Goal: Information Seeking & Learning: Learn about a topic

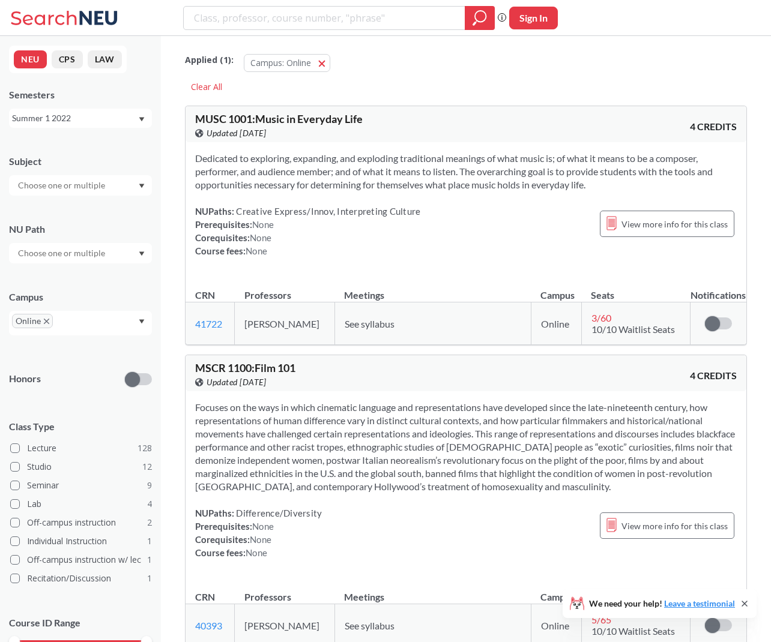
click at [98, 121] on div "Summer 1 2022" at bounding box center [74, 118] width 125 height 13
click at [80, 143] on div "Fall 2025" at bounding box center [84, 144] width 136 height 13
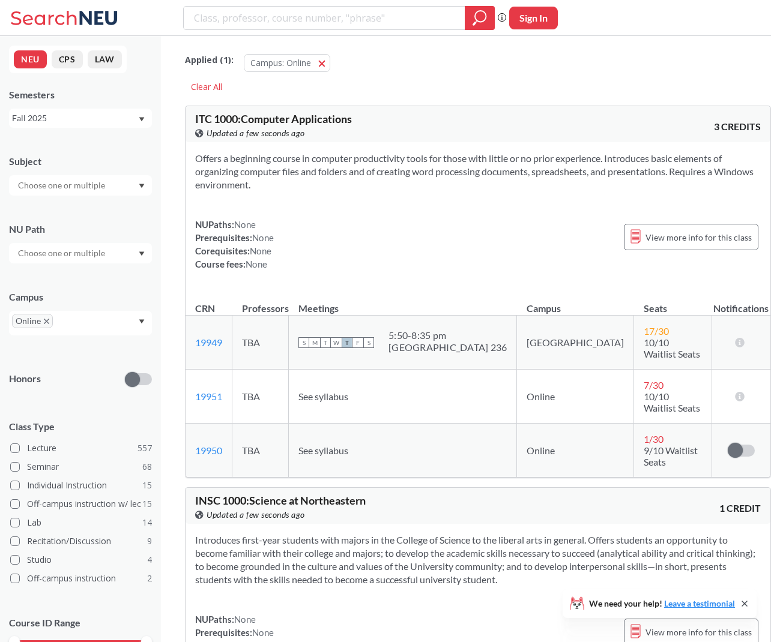
click at [77, 185] on input "text" at bounding box center [62, 185] width 101 height 14
click at [80, 246] on p "Computer Science" at bounding box center [84, 252] width 136 height 12
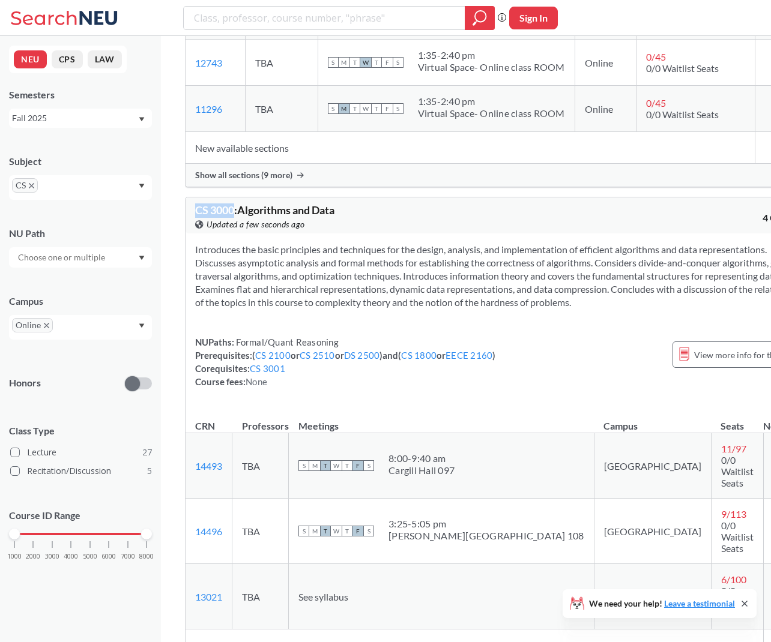
drag, startPoint x: 198, startPoint y: 222, endPoint x: 236, endPoint y: 220, distance: 37.9
click at [235, 217] on span "CS 3000 : Algorithms and Data" at bounding box center [264, 209] width 139 height 13
copy span "CS 3000"
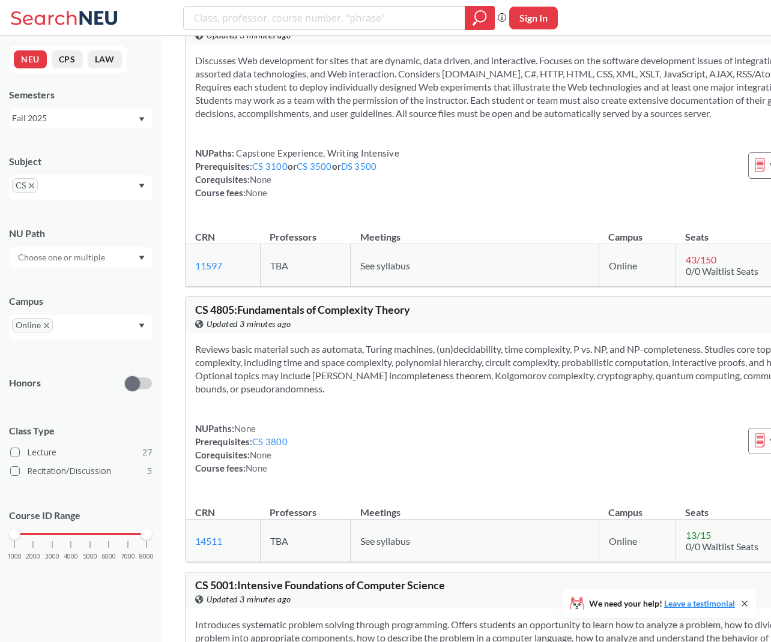
scroll to position [2610, 0]
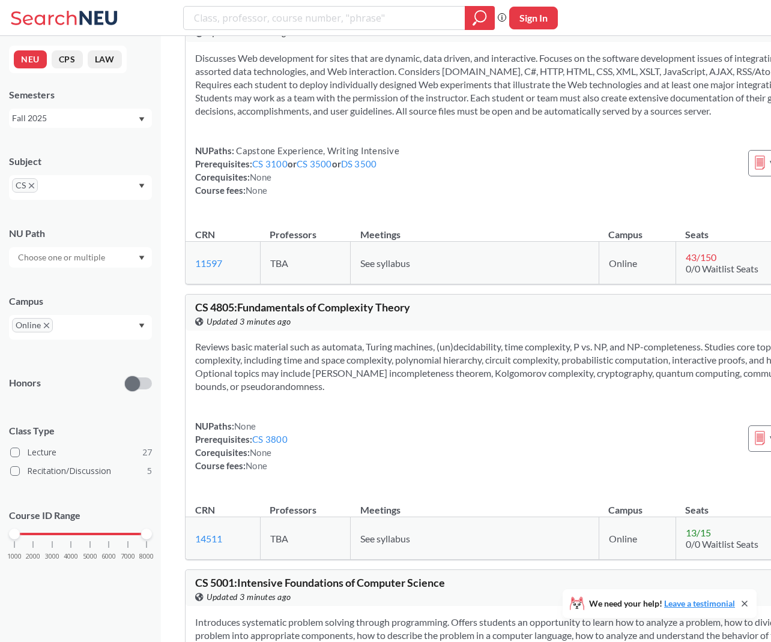
drag, startPoint x: 234, startPoint y: 125, endPoint x: 182, endPoint y: 125, distance: 51.6
copy span "CS 4550"
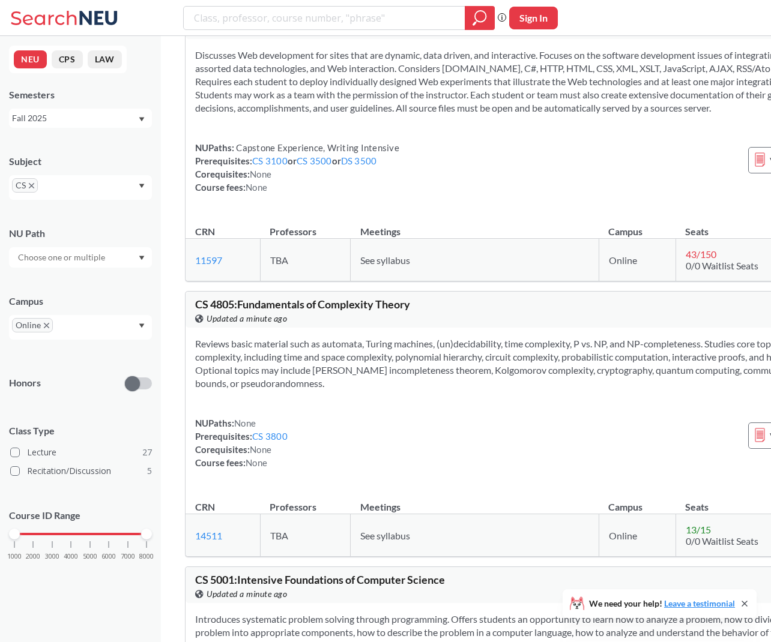
click at [29, 182] on span "CS" at bounding box center [25, 185] width 26 height 14
click at [31, 186] on icon "X to remove pill" at bounding box center [31, 185] width 5 height 5
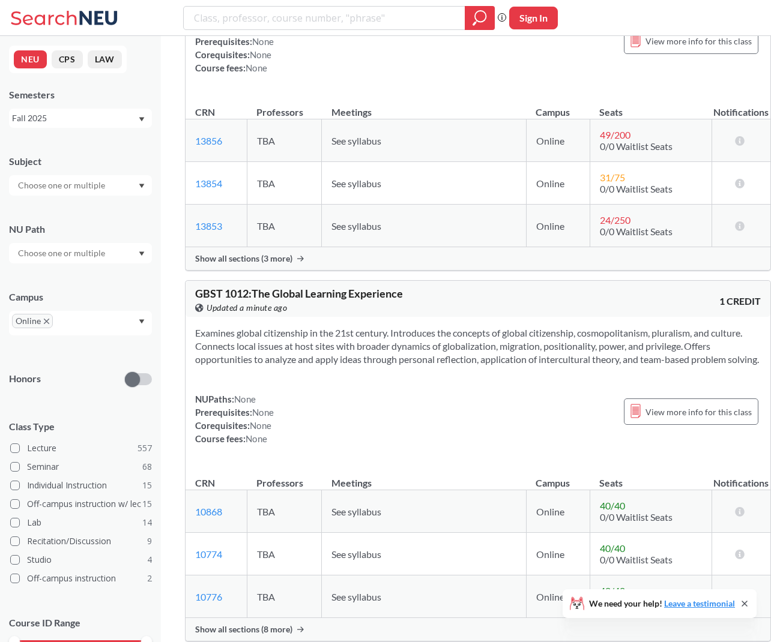
scroll to position [2612, 0]
click at [102, 191] on input "text" at bounding box center [62, 185] width 101 height 14
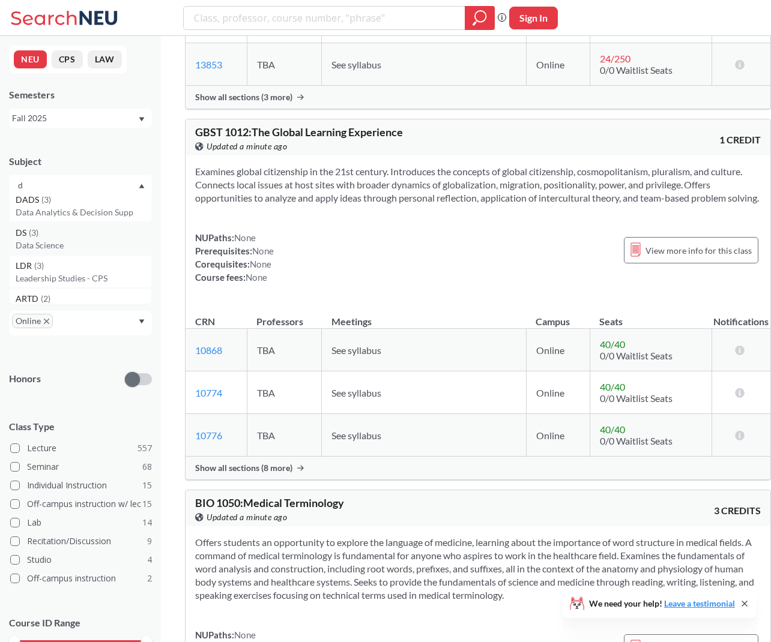
scroll to position [72, 0]
type input "d"
click at [58, 243] on p "Data Science" at bounding box center [84, 246] width 136 height 12
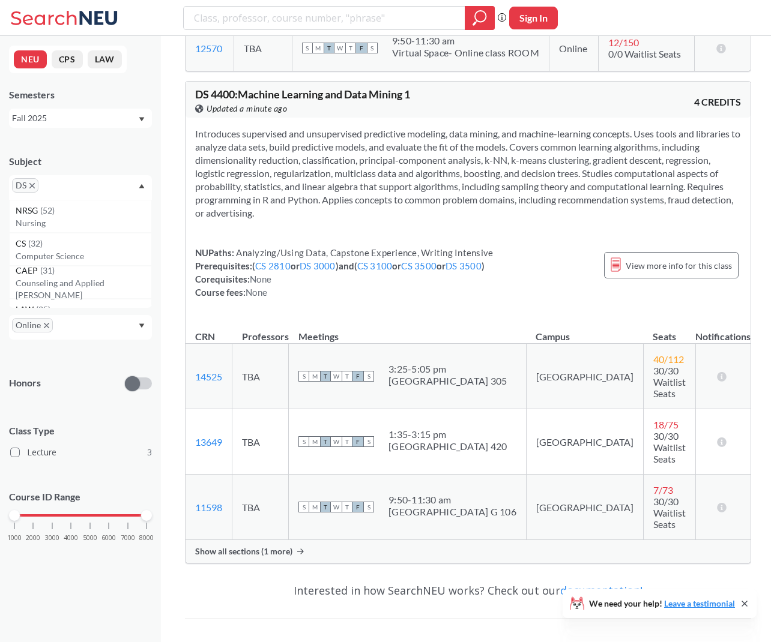
scroll to position [814, 0]
click at [45, 327] on icon "X to remove pill" at bounding box center [46, 325] width 5 height 5
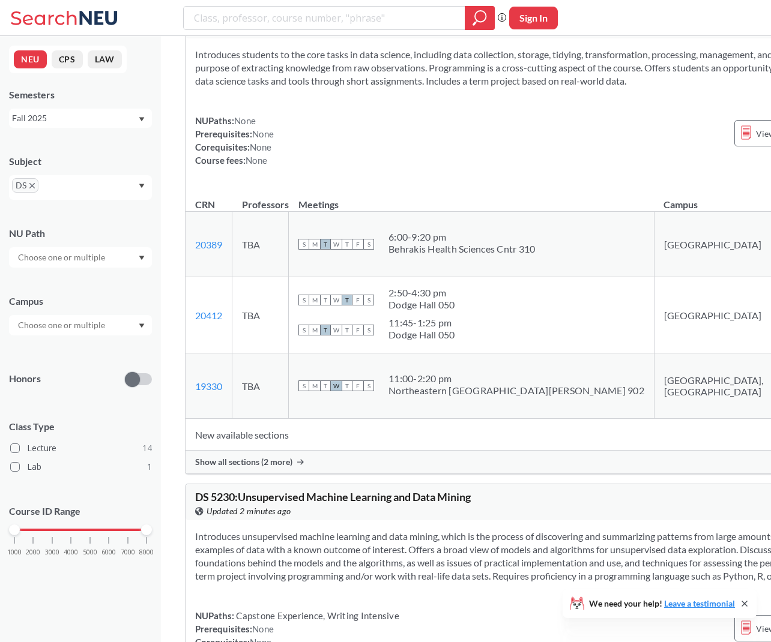
scroll to position [4197, 0]
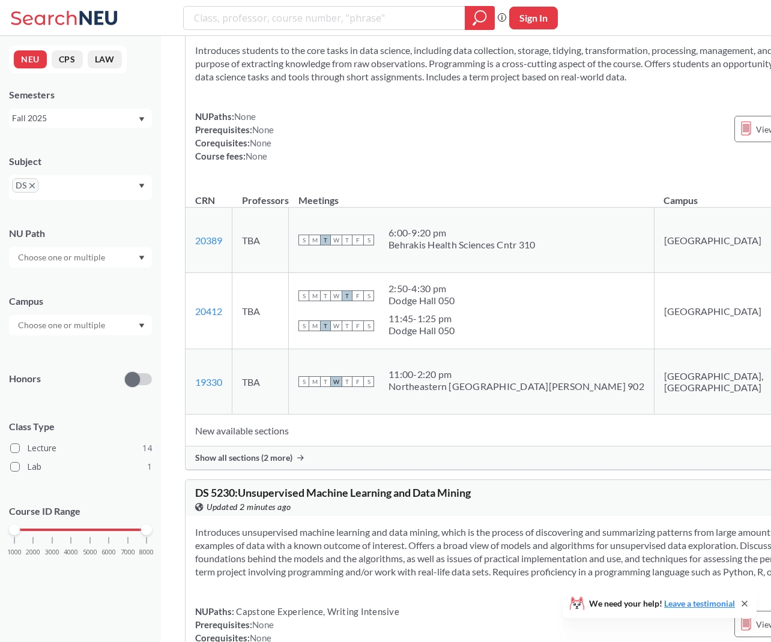
drag, startPoint x: 236, startPoint y: 190, endPoint x: 180, endPoint y: 192, distance: 56.4
copy span "DS 5110"
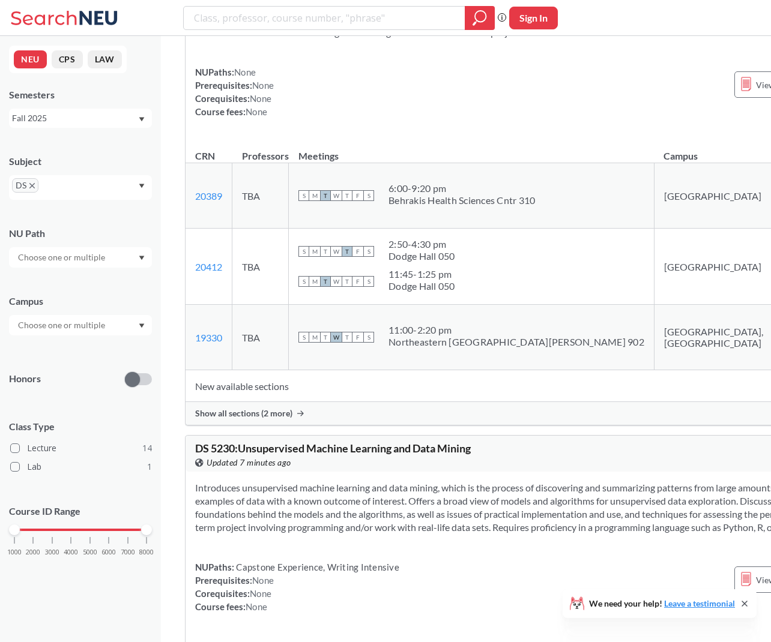
scroll to position [4244, 0]
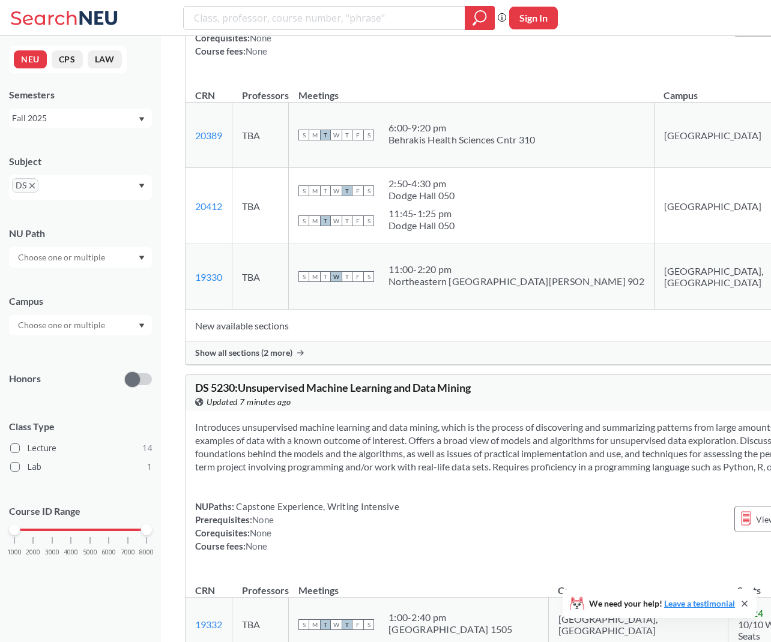
scroll to position [4304, 0]
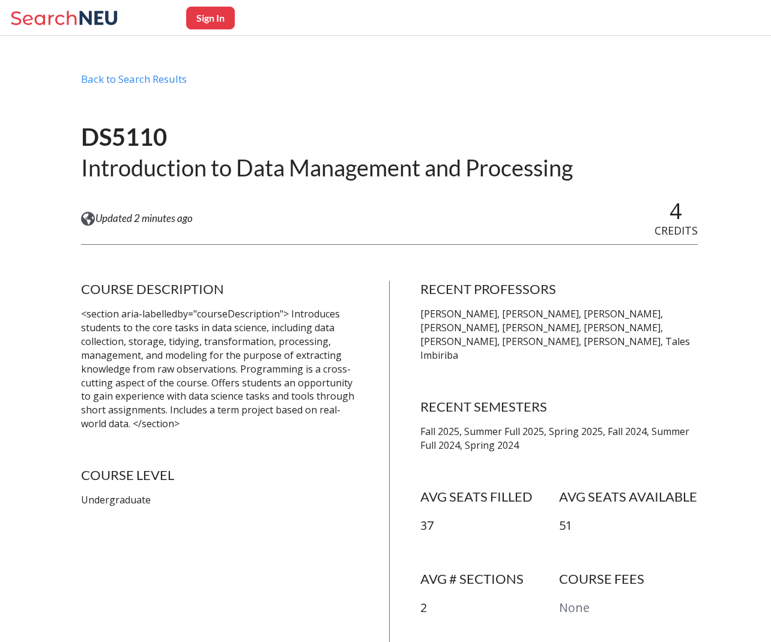
scroll to position [23, 0]
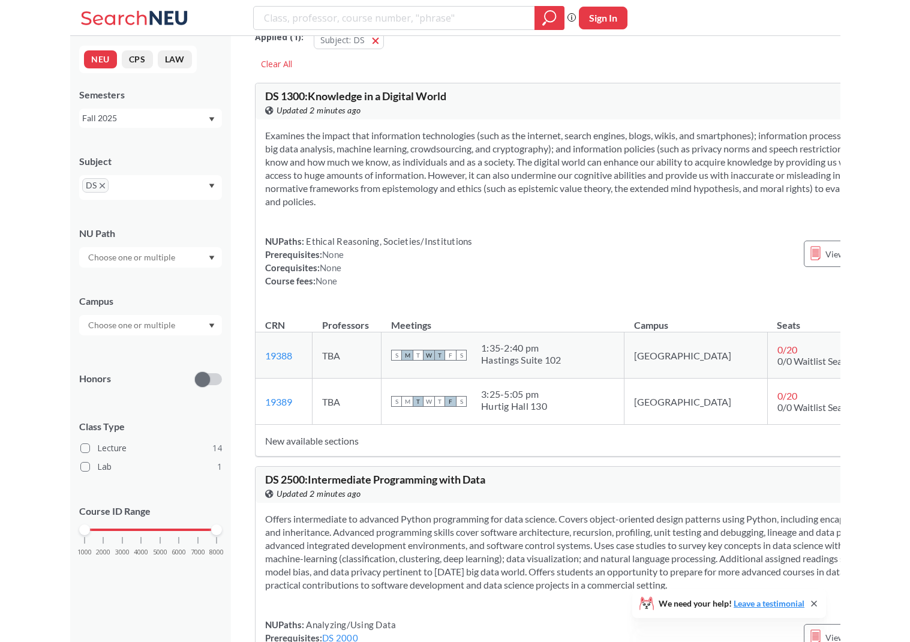
scroll to position [4304, 0]
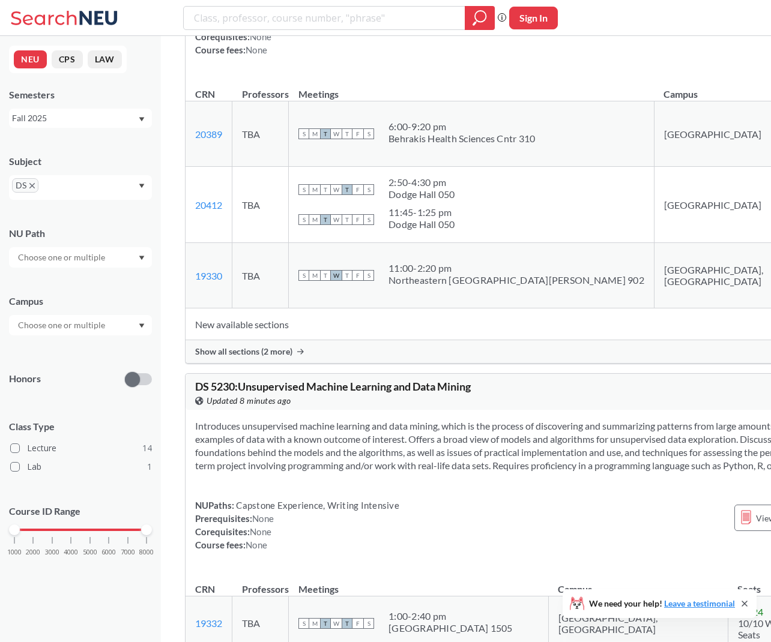
drag, startPoint x: 236, startPoint y: 85, endPoint x: 183, endPoint y: 83, distance: 52.9
copy span "DS 5110"
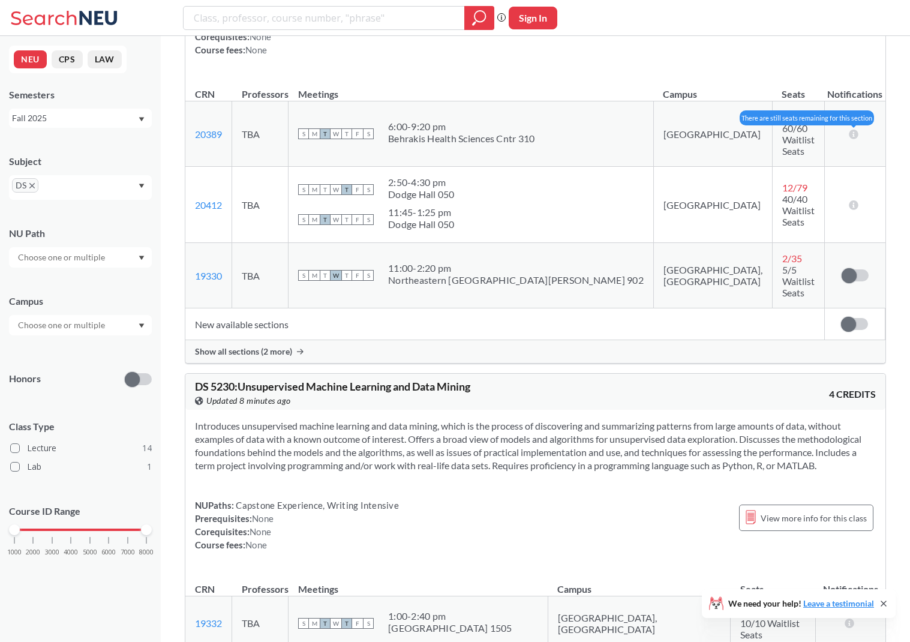
click at [770, 129] on icon at bounding box center [853, 134] width 11 height 10
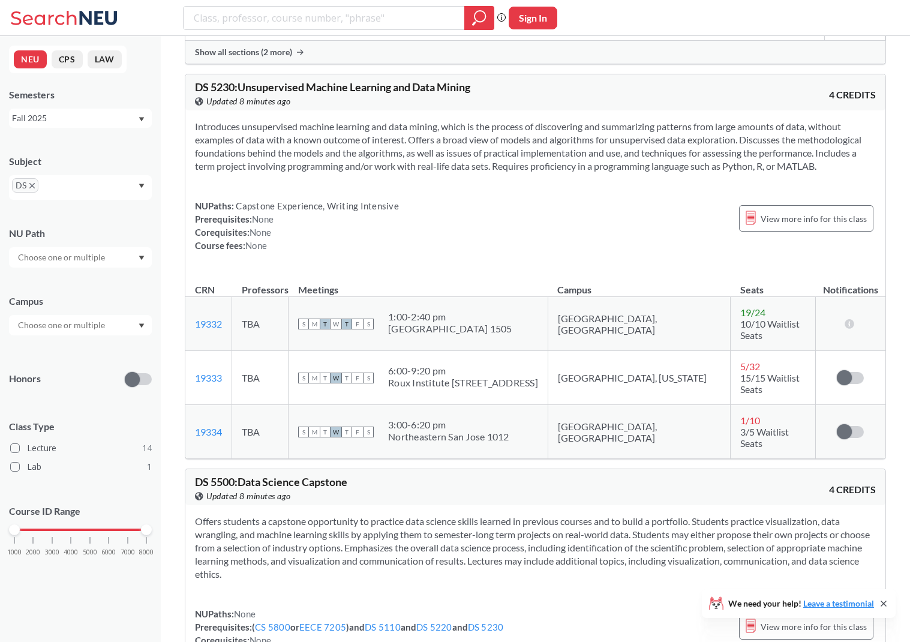
scroll to position [4604, 0]
click at [110, 320] on div at bounding box center [80, 325] width 143 height 20
click at [80, 358] on div "[GEOGRAPHIC_DATA] ( 13 )" at bounding box center [84, 352] width 136 height 13
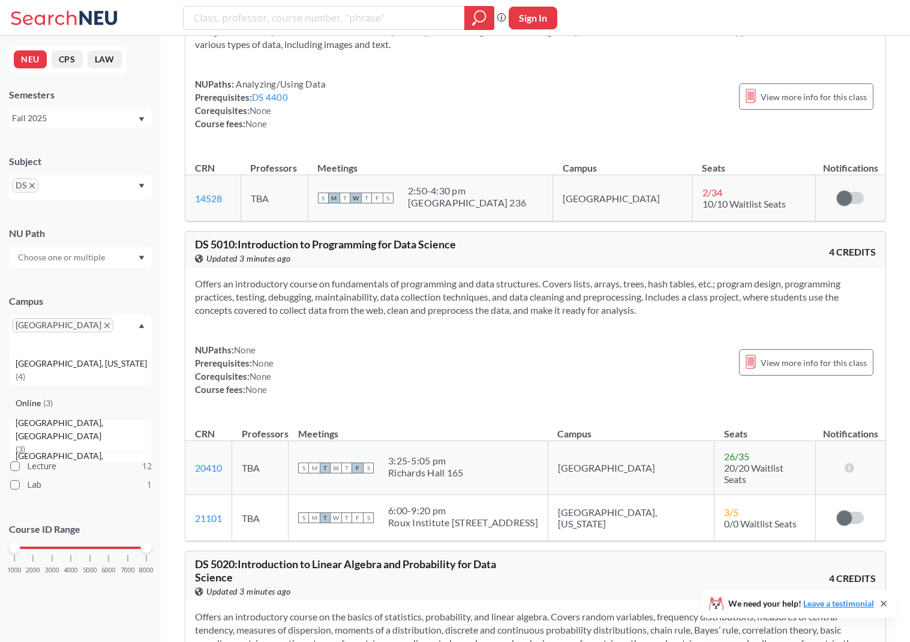
scroll to position [3021, 0]
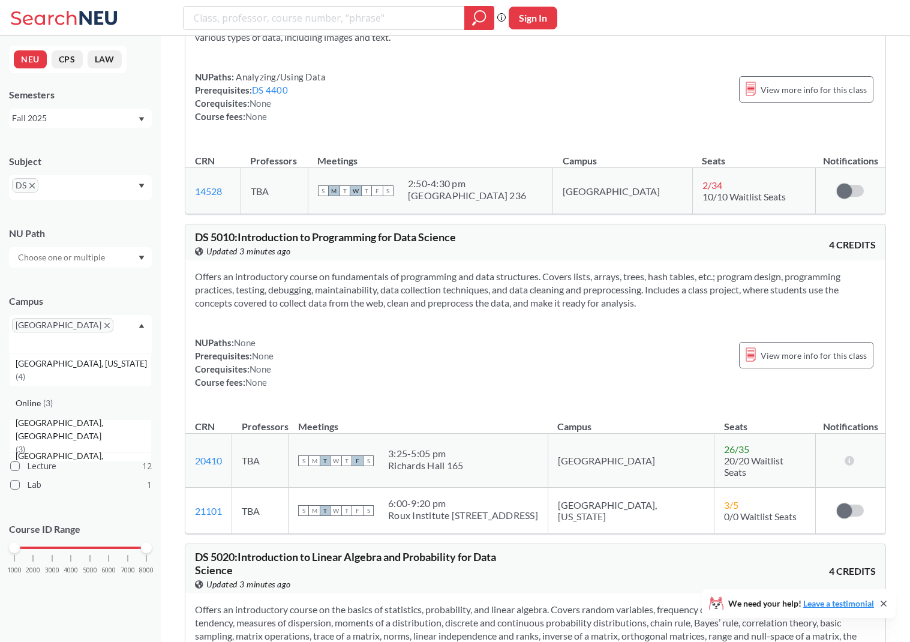
click at [41, 397] on span "Online" at bounding box center [30, 403] width 28 height 13
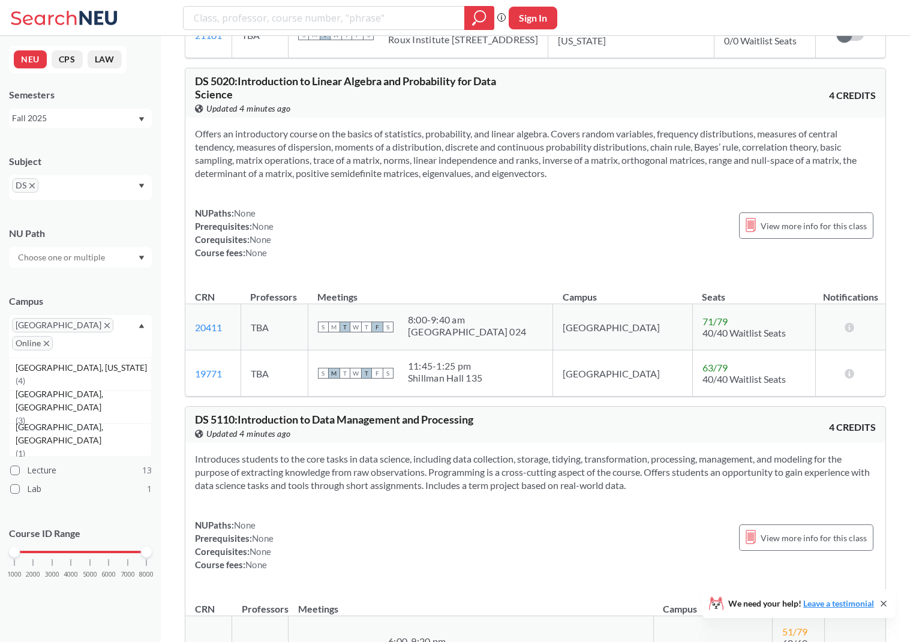
scroll to position [3785, 0]
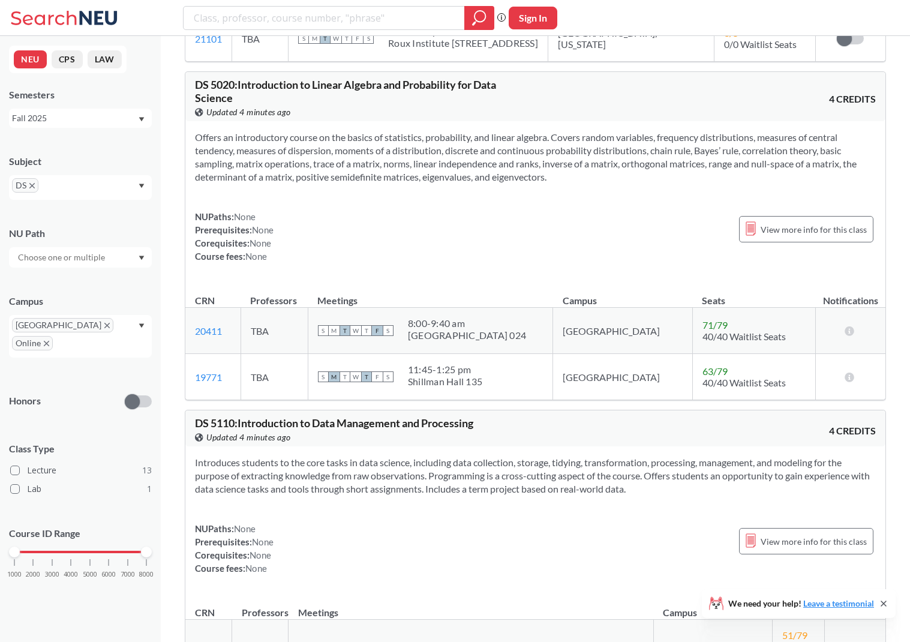
click at [32, 185] on icon "X to remove pill" at bounding box center [31, 185] width 5 height 5
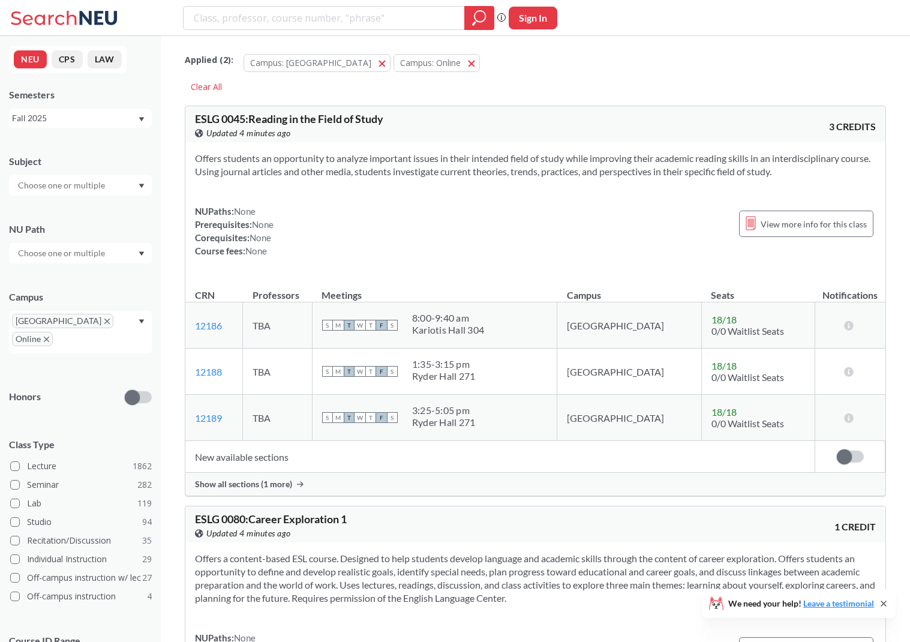
click at [80, 174] on div "Subject" at bounding box center [80, 169] width 143 height 53
click at [79, 184] on input "text" at bounding box center [62, 185] width 101 height 14
click at [68, 218] on p "Computer Science" at bounding box center [84, 219] width 136 height 12
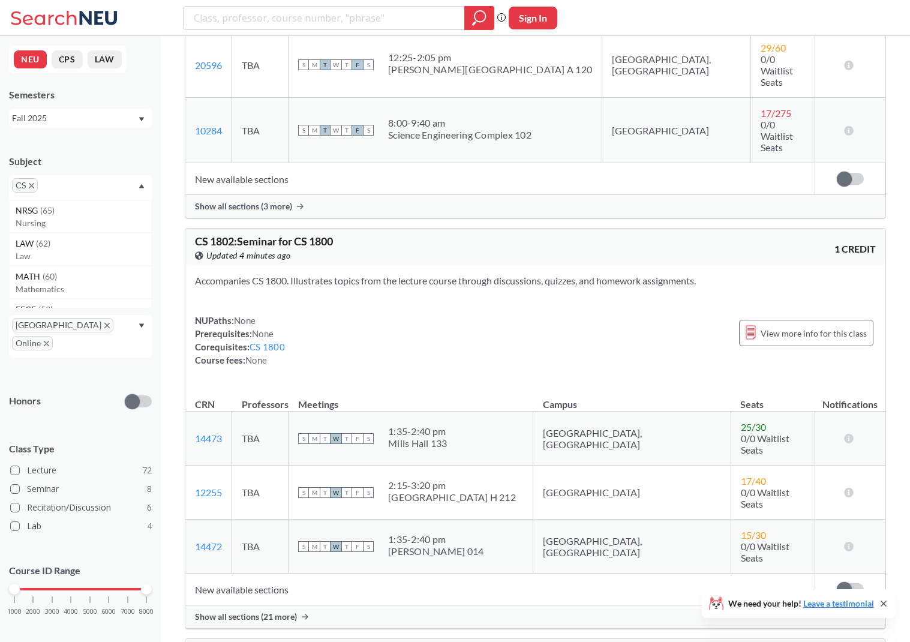
scroll to position [1664, 0]
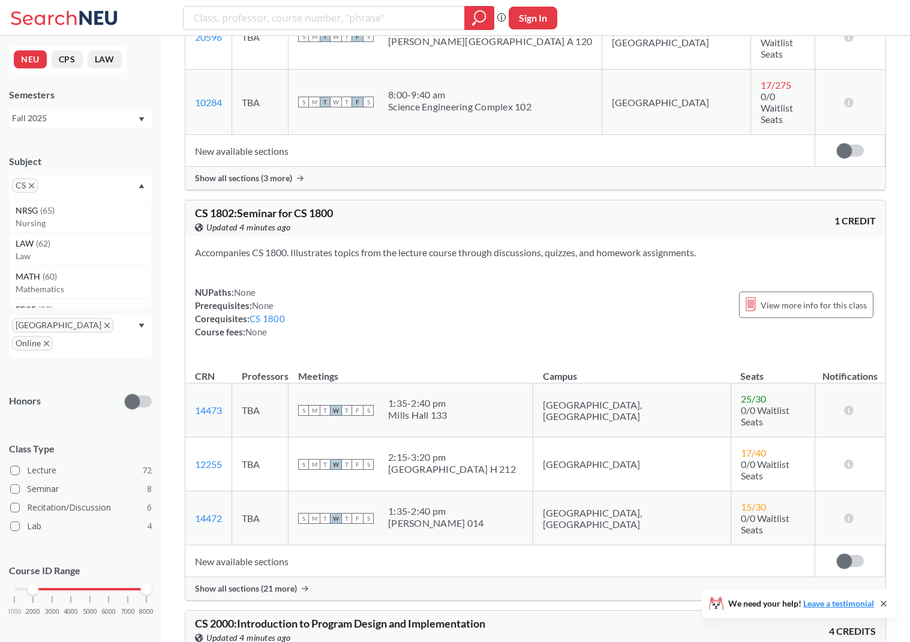
drag, startPoint x: 13, startPoint y: 573, endPoint x: 34, endPoint y: 573, distance: 20.4
click at [34, 584] on div at bounding box center [33, 589] width 11 height 11
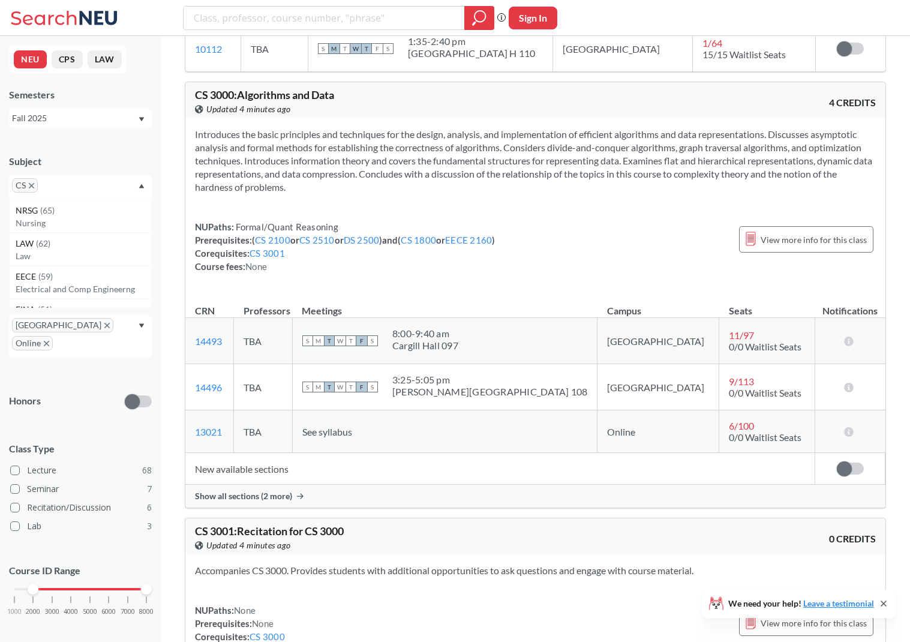
scroll to position [2372, 0]
drag, startPoint x: 195, startPoint y: 70, endPoint x: 236, endPoint y: 70, distance: 41.4
click at [236, 88] on span "CS 3000 : Algorithms and Data" at bounding box center [264, 94] width 139 height 13
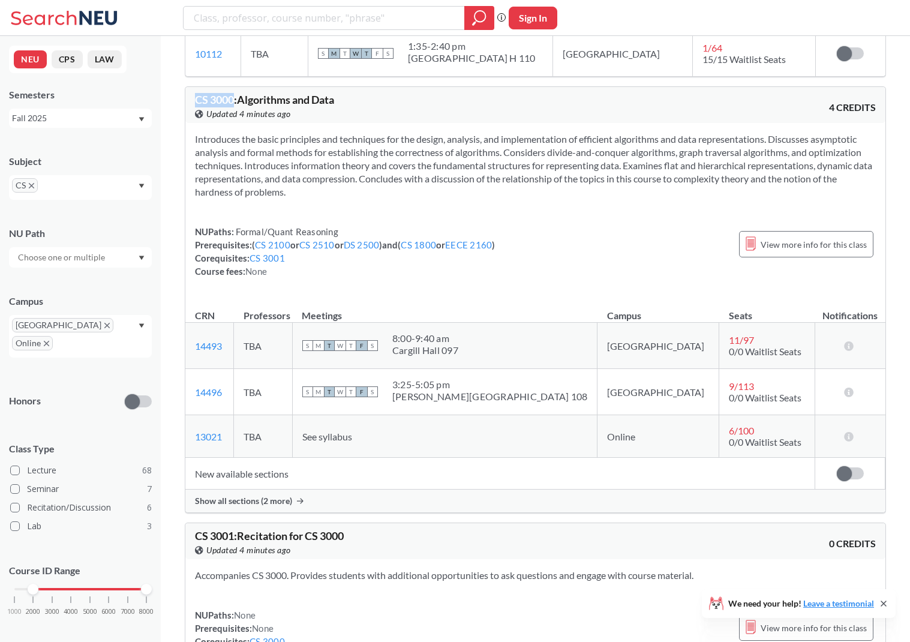
scroll to position [2369, 0]
copy span "CS 3000"
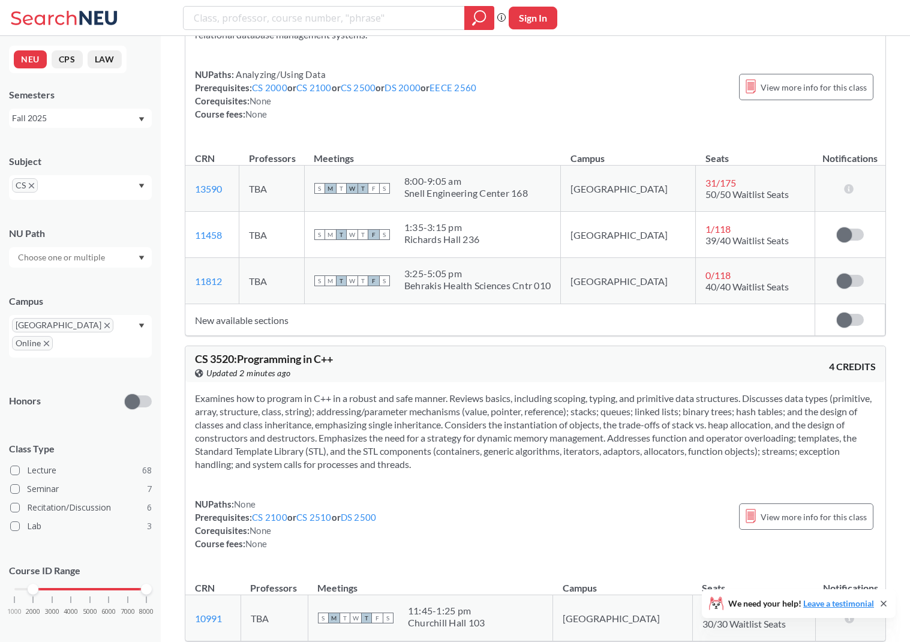
scroll to position [4149, 0]
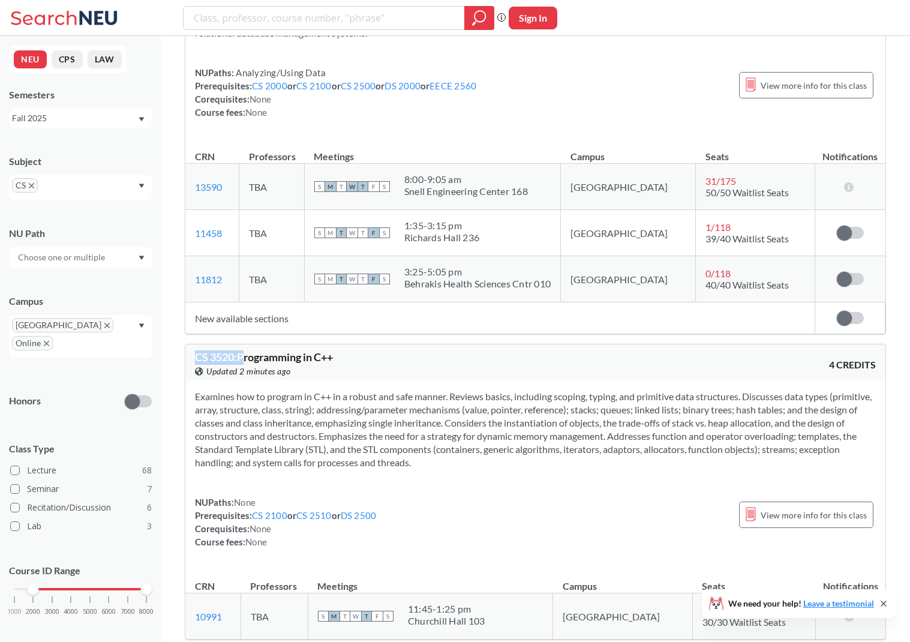
drag, startPoint x: 195, startPoint y: 332, endPoint x: 247, endPoint y: 334, distance: 52.2
click at [247, 350] on span "CS 3520 : Programming in C++" at bounding box center [264, 356] width 138 height 13
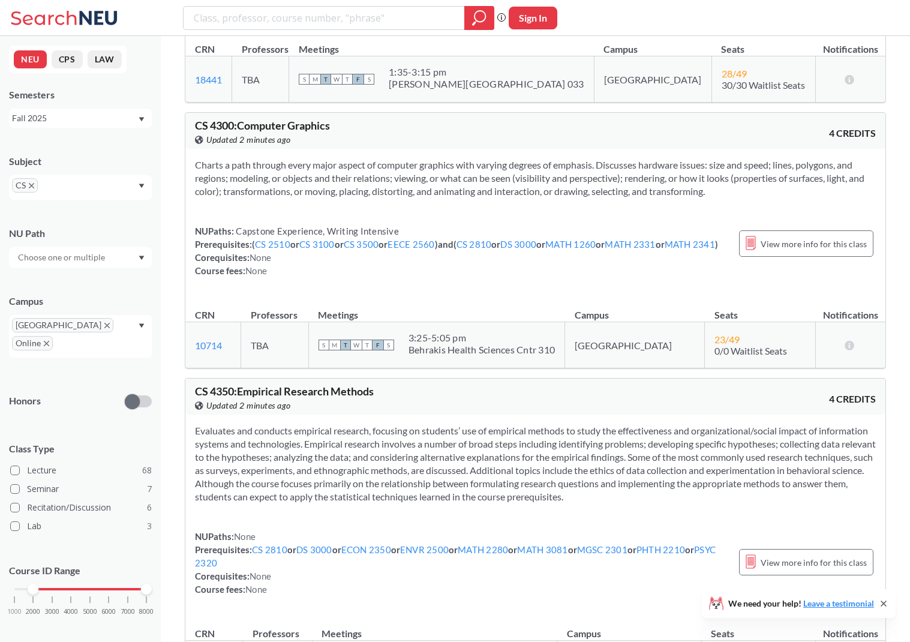
scroll to position [7069, 0]
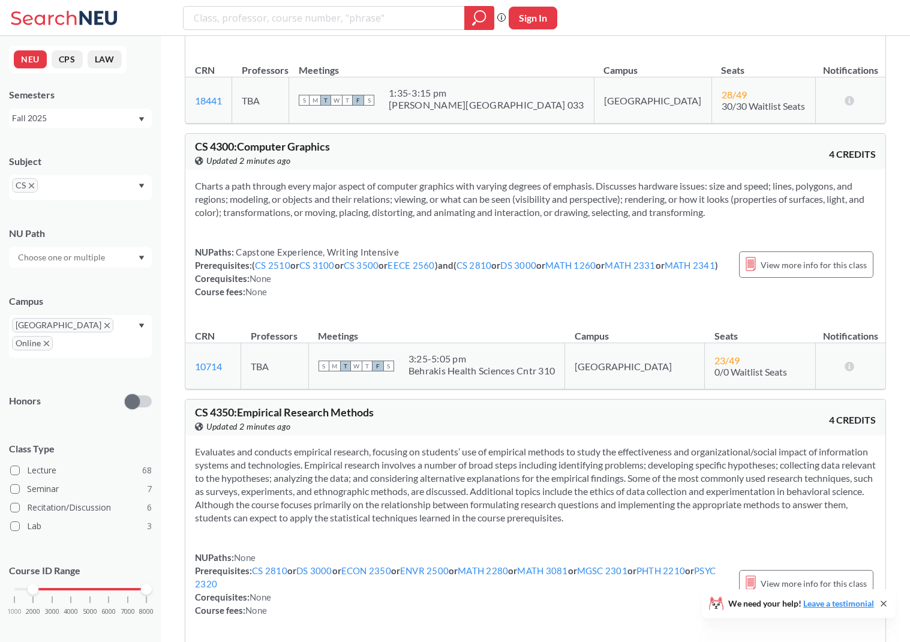
click at [30, 181] on span "CS" at bounding box center [25, 185] width 26 height 14
click at [33, 185] on icon "X to remove pill" at bounding box center [31, 185] width 5 height 5
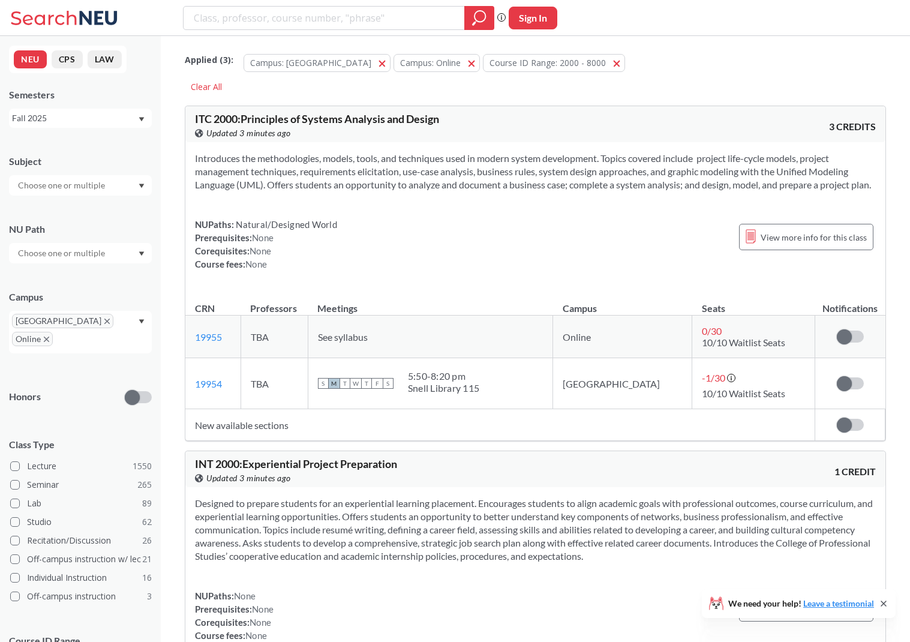
click at [68, 187] on input "text" at bounding box center [62, 185] width 101 height 14
type input "ds"
click at [56, 208] on div "DS ( 13 )" at bounding box center [84, 206] width 136 height 13
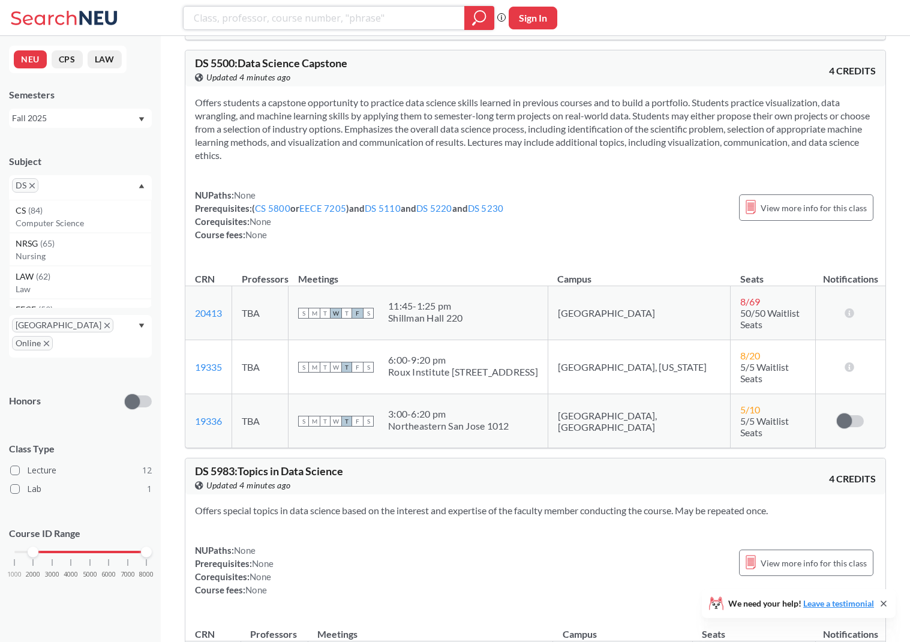
scroll to position [4244, 0]
drag, startPoint x: 236, startPoint y: 400, endPoint x: 208, endPoint y: 399, distance: 28.2
click at [208, 464] on span "DS 5983 : Topics in Data Science" at bounding box center [269, 470] width 148 height 13
copy span "5983"
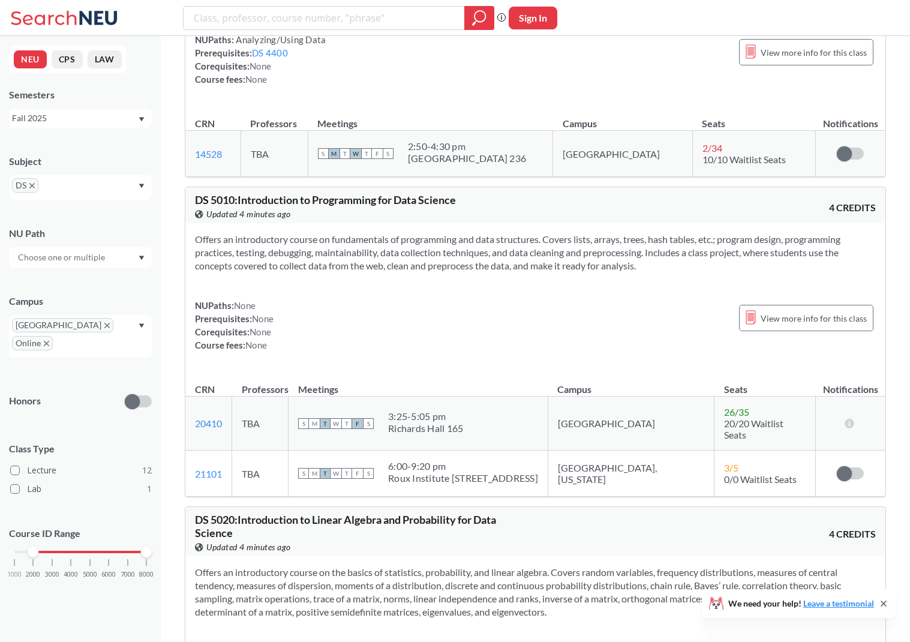
scroll to position [2967, 0]
drag, startPoint x: 197, startPoint y: 197, endPoint x: 238, endPoint y: 197, distance: 40.8
click at [238, 197] on span "DS 5010 : Introduction to Programming for Data Science" at bounding box center [325, 199] width 261 height 13
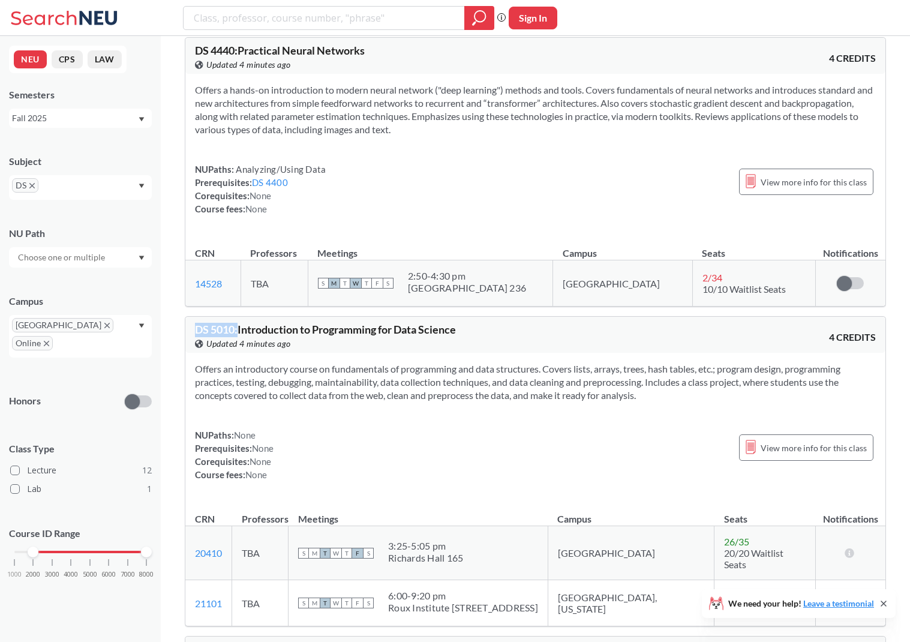
scroll to position [2835, 0]
copy span "DS 5010 :"
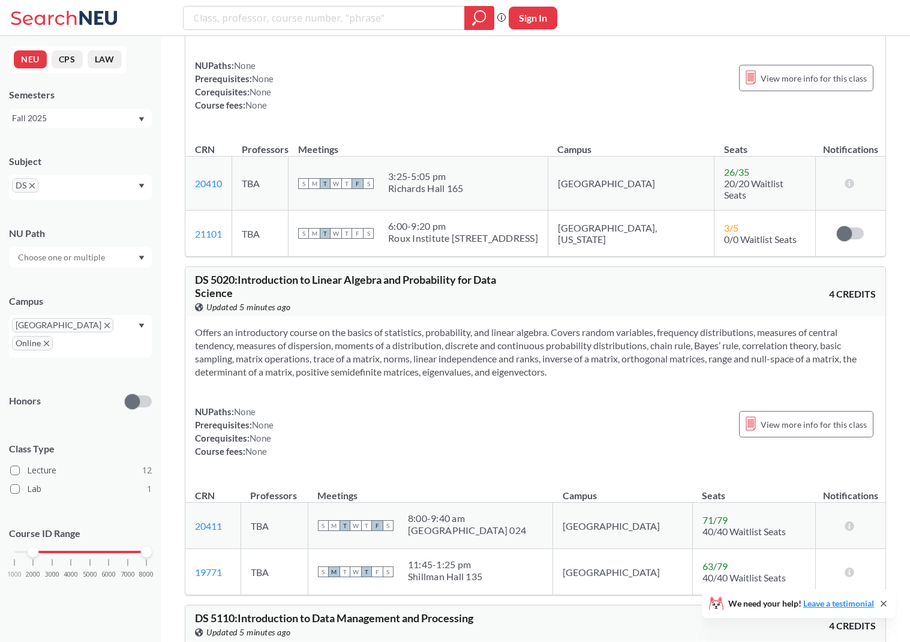
scroll to position [3235, 0]
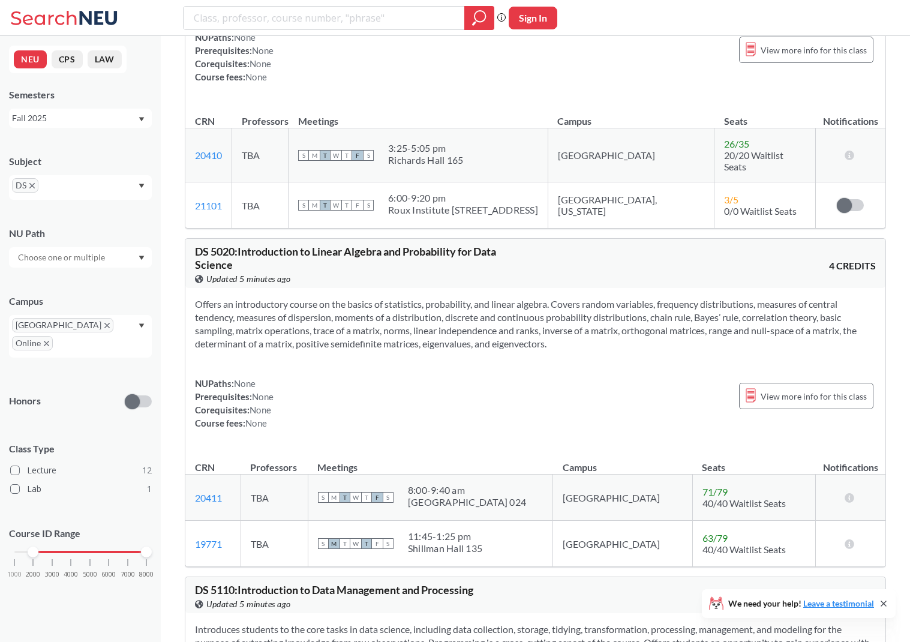
click at [32, 186] on icon "X to remove pill" at bounding box center [31, 185] width 5 height 5
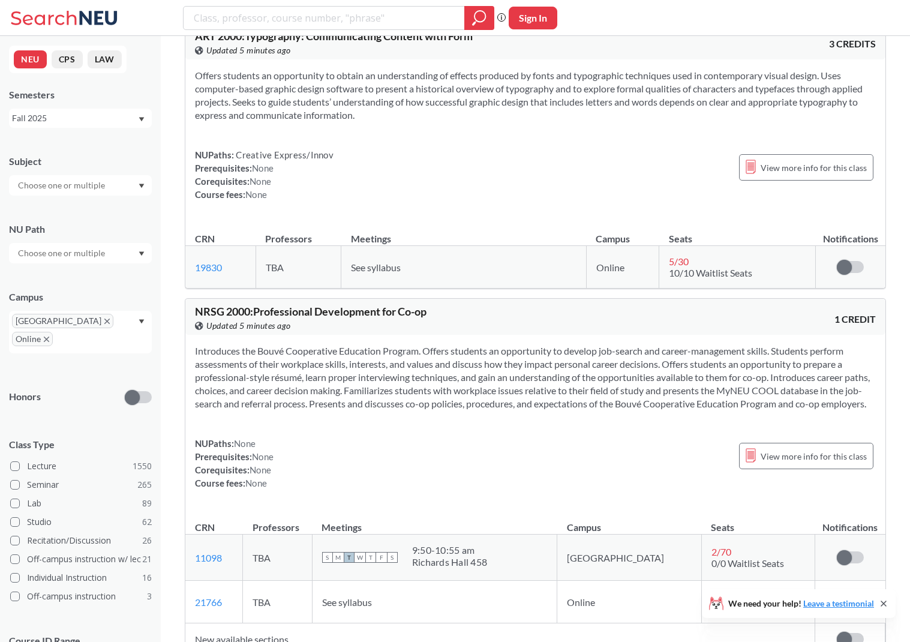
click at [40, 185] on input "text" at bounding box center [62, 185] width 101 height 14
type input "cy"
click at [97, 215] on p "Cybersecurity" at bounding box center [84, 219] width 136 height 12
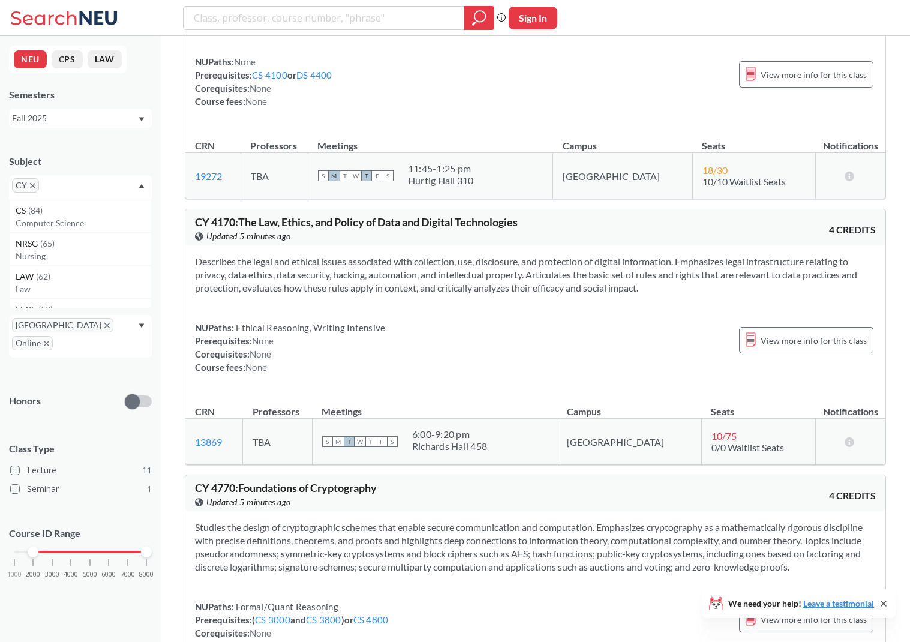
scroll to position [895, 0]
drag, startPoint x: 236, startPoint y: 221, endPoint x: 197, endPoint y: 217, distance: 39.2
click at [192, 221] on div "CY 4170 : The Law, Ethics, and Policy of Data and Digital Technologies View thi…" at bounding box center [535, 227] width 700 height 36
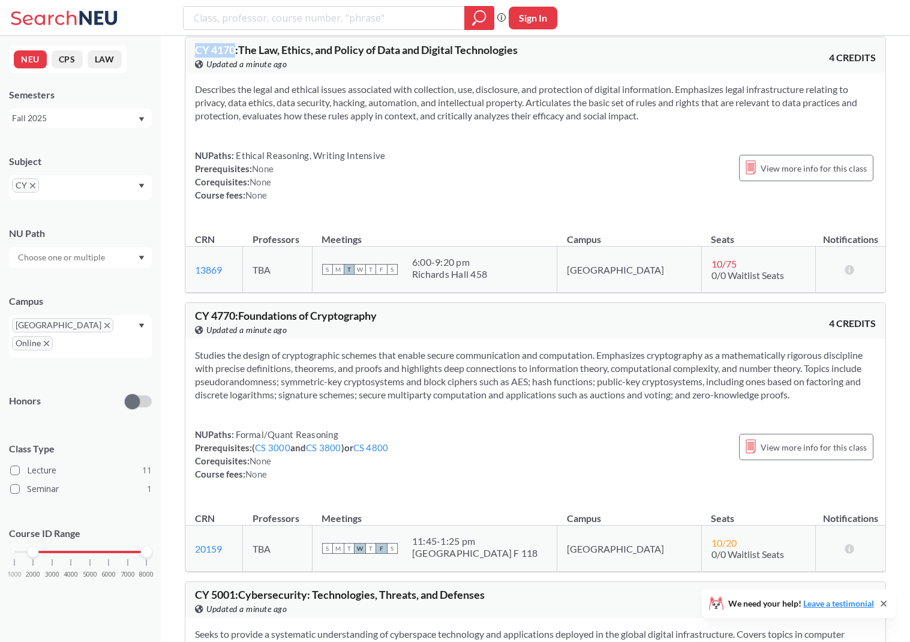
scroll to position [1075, 0]
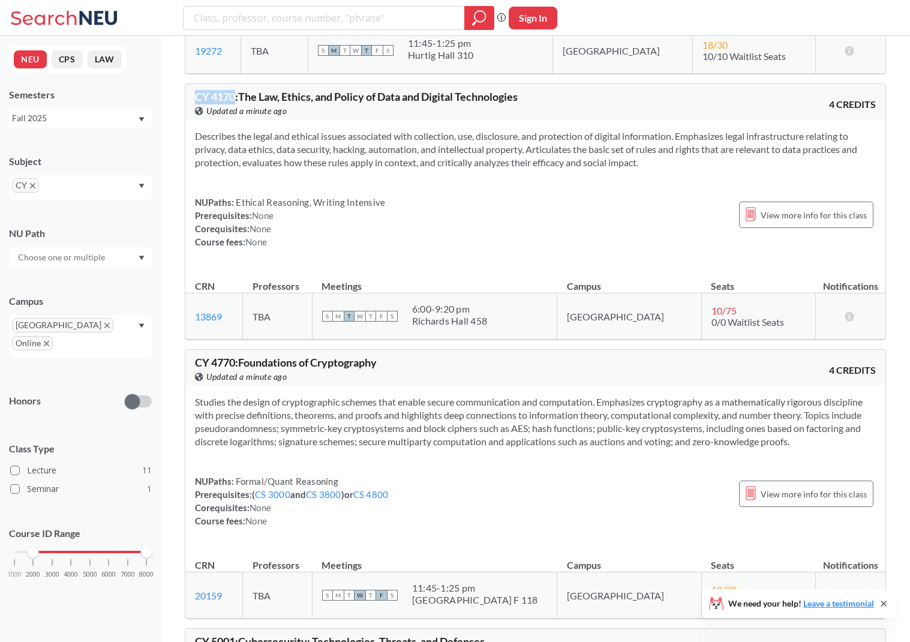
copy span "CY 4170"
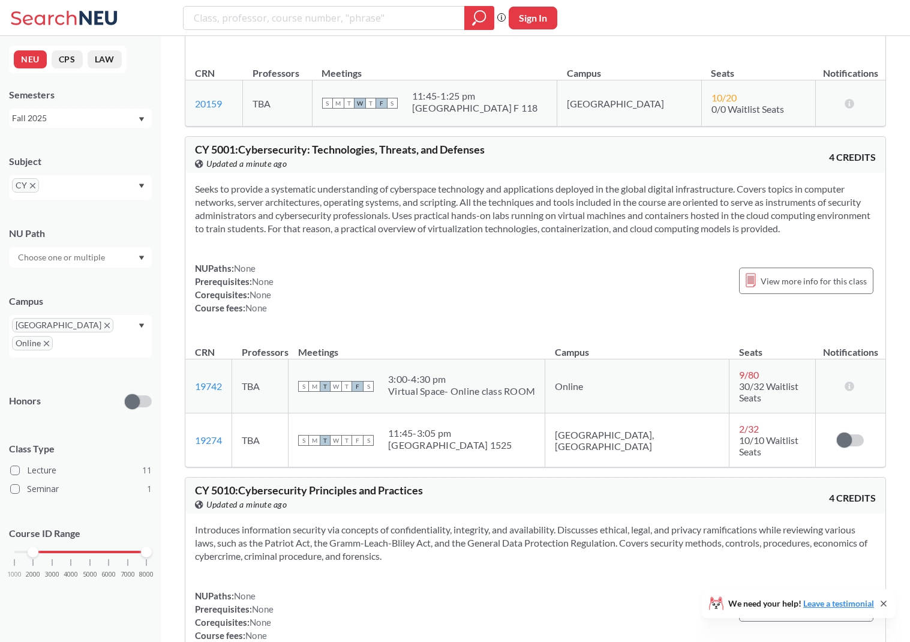
scroll to position [1516, 0]
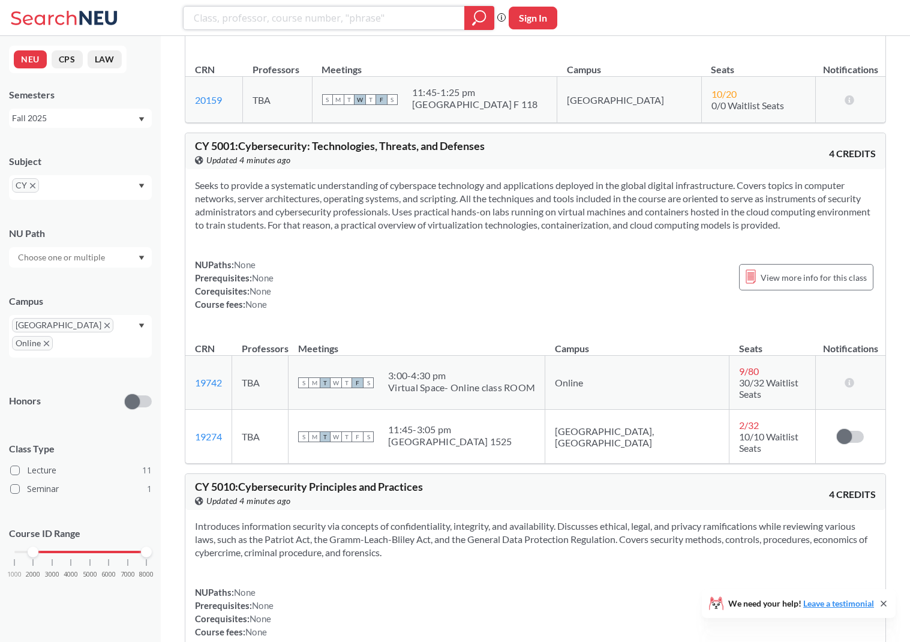
click at [327, 17] on input "search" at bounding box center [324, 18] width 263 height 20
paste input "Corporate Finance"
type input "Corporate Finance"
click at [472, 22] on icon "magnifying glass" at bounding box center [479, 18] width 14 height 17
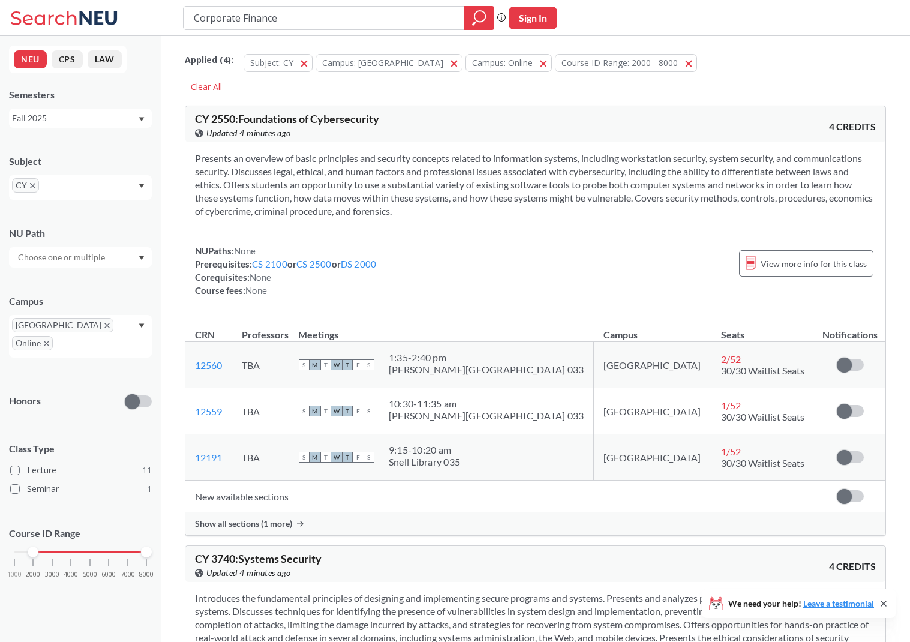
click at [35, 185] on span "CY" at bounding box center [25, 185] width 27 height 14
click at [34, 187] on icon "X to remove pill" at bounding box center [32, 185] width 5 height 5
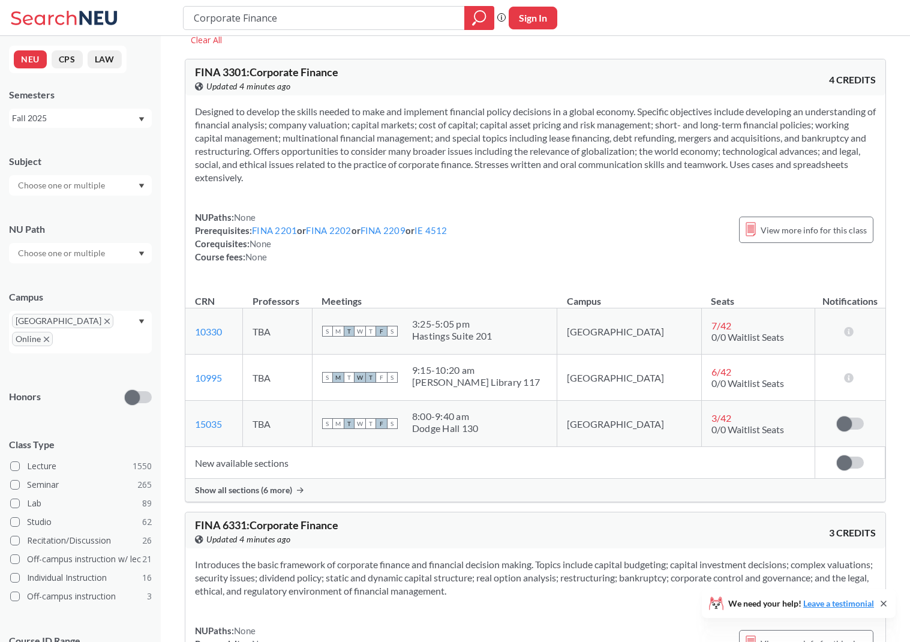
scroll to position [46, 1]
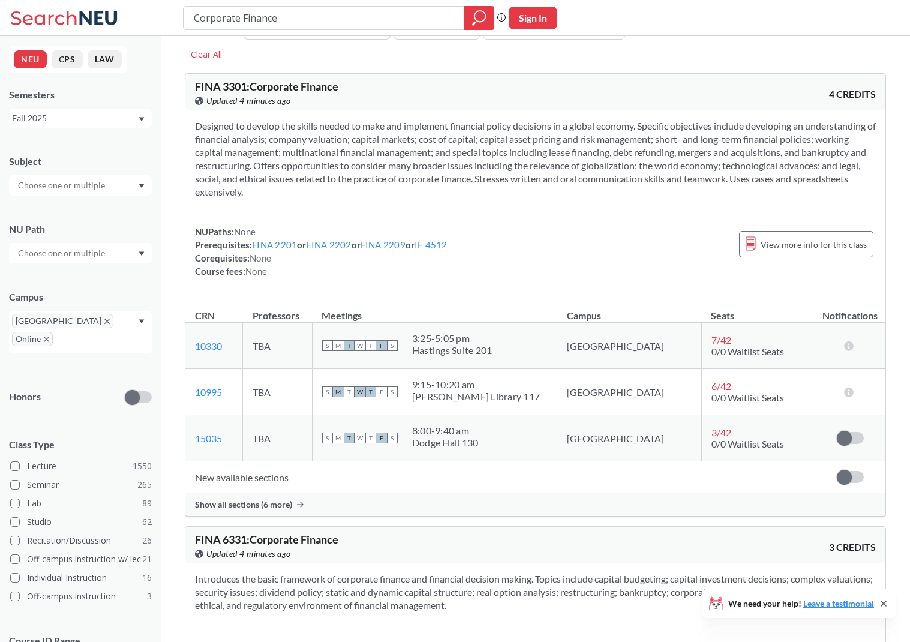
click at [242, 496] on div "Show all sections (6 more)" at bounding box center [535, 504] width 700 height 23
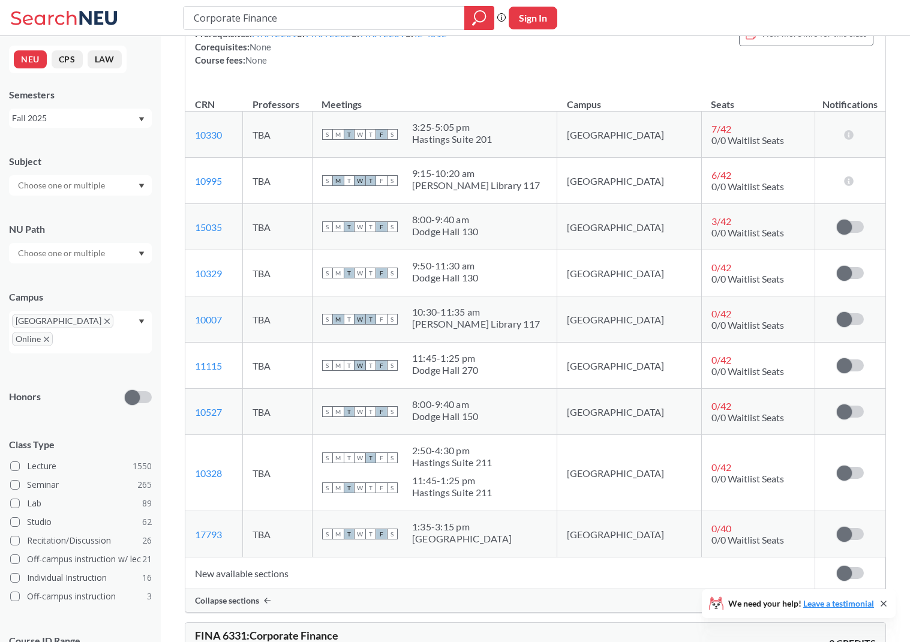
scroll to position [244, 0]
